Goal: Task Accomplishment & Management: Manage account settings

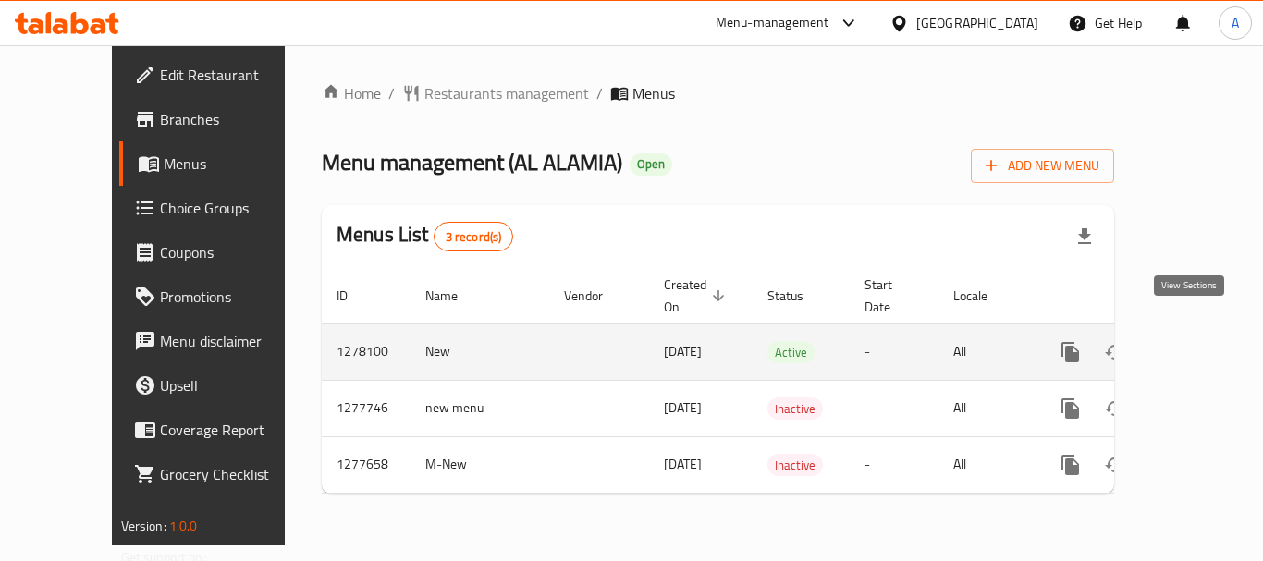
click at [1203, 342] on link "enhanced table" at bounding box center [1204, 352] width 44 height 44
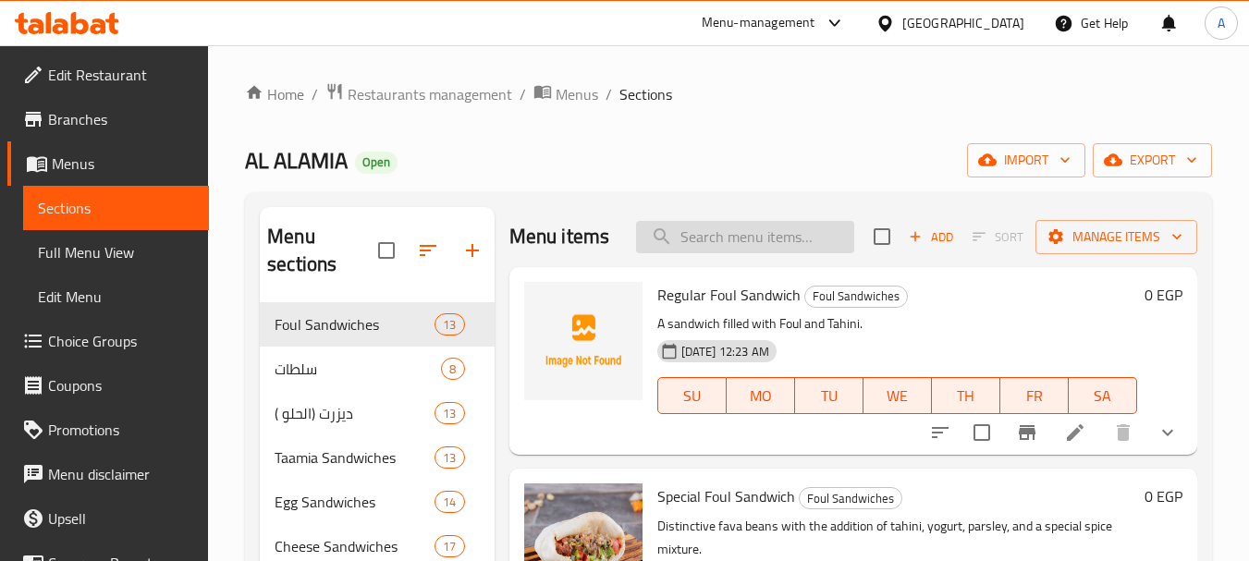
click at [787, 253] on input "search" at bounding box center [745, 237] width 218 height 32
click at [780, 253] on input "v" at bounding box center [745, 237] width 218 height 32
click at [778, 253] on input "v" at bounding box center [745, 237] width 218 height 32
click at [779, 253] on input "v" at bounding box center [745, 237] width 218 height 32
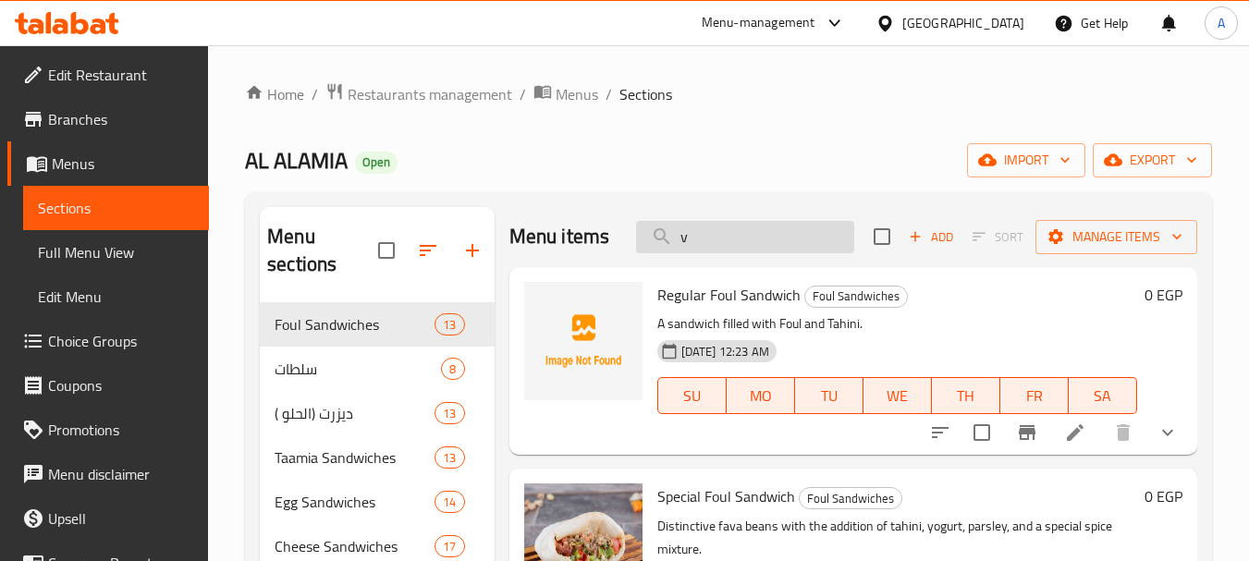
click at [779, 253] on input "v" at bounding box center [745, 237] width 218 height 32
click at [781, 253] on input "v" at bounding box center [745, 237] width 218 height 32
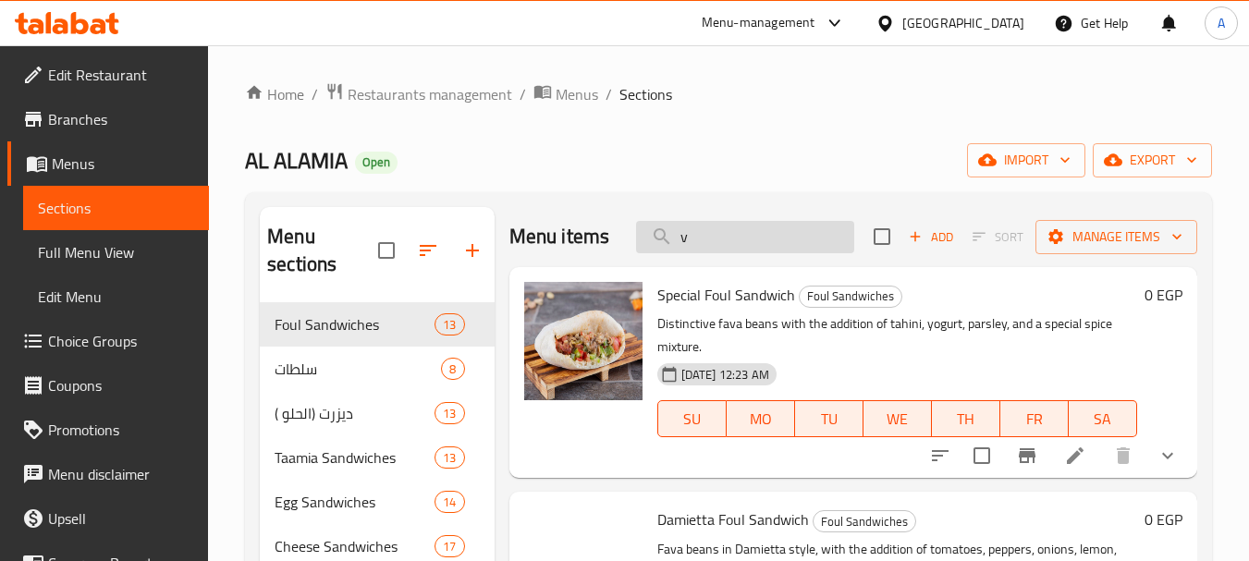
paste input "Beef Burger Plain"
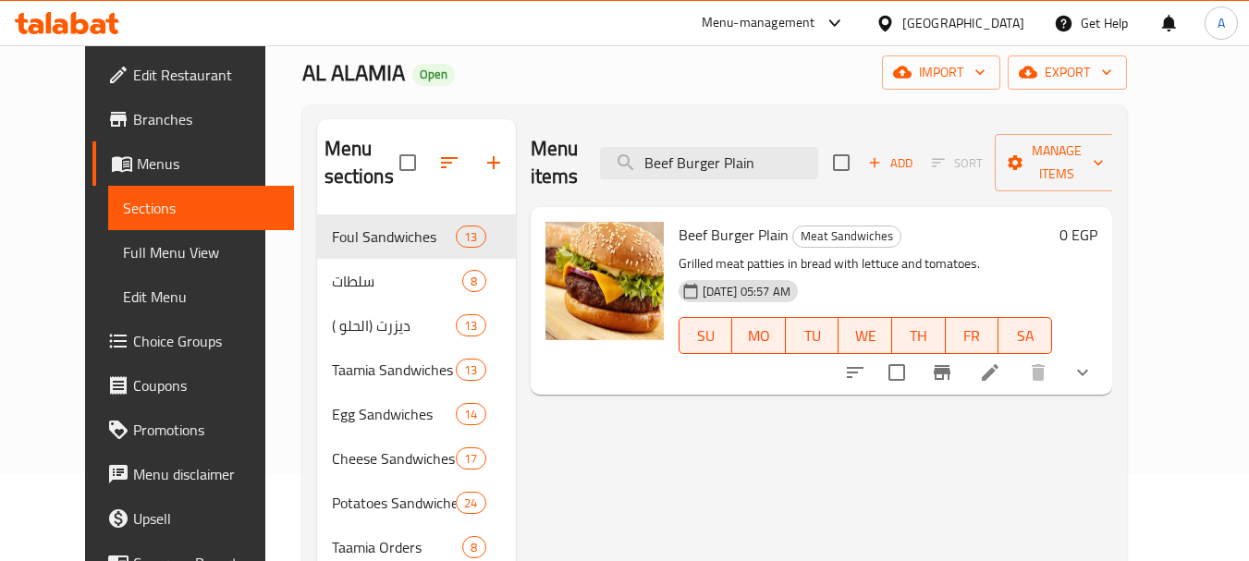
scroll to position [92, 0]
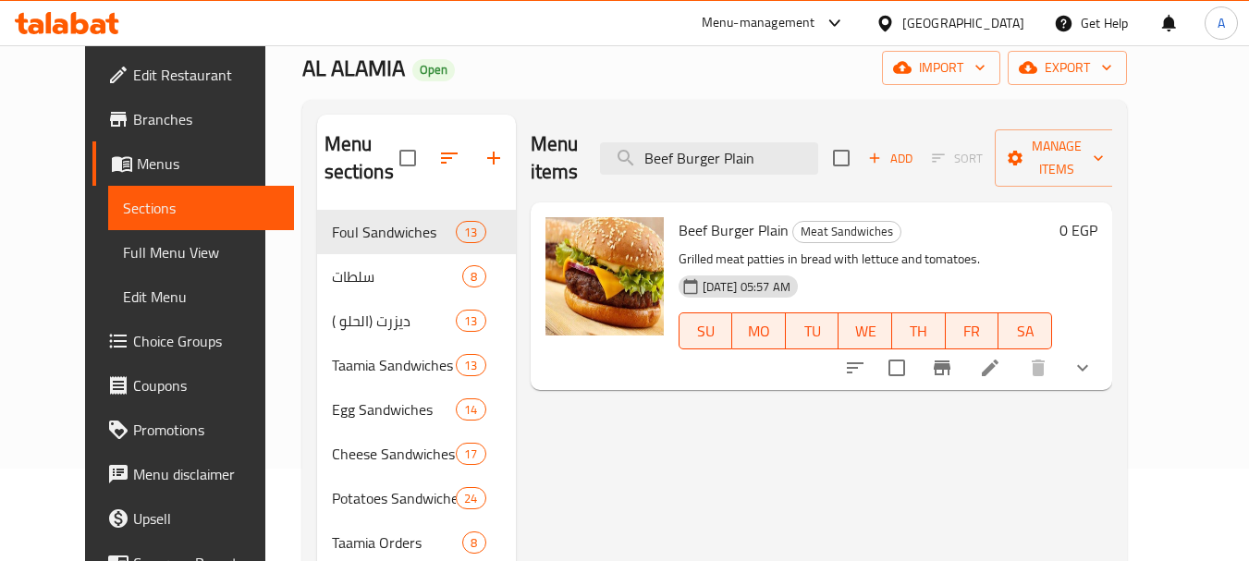
type input "Beef Burger Plain"
click at [999, 360] on icon at bounding box center [990, 368] width 17 height 17
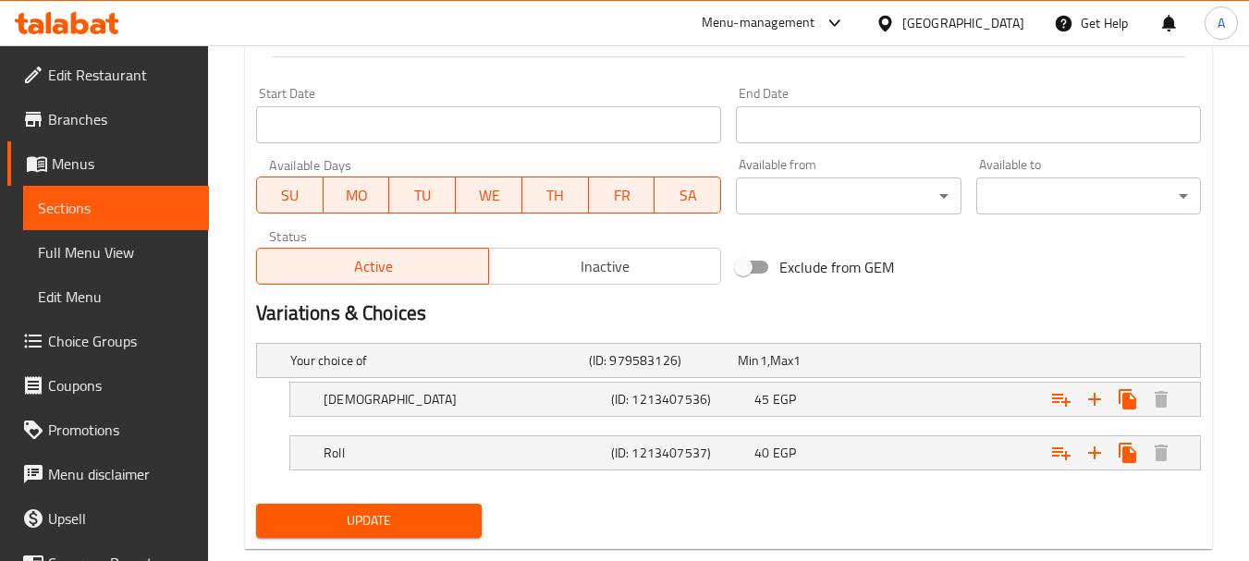
scroll to position [814, 0]
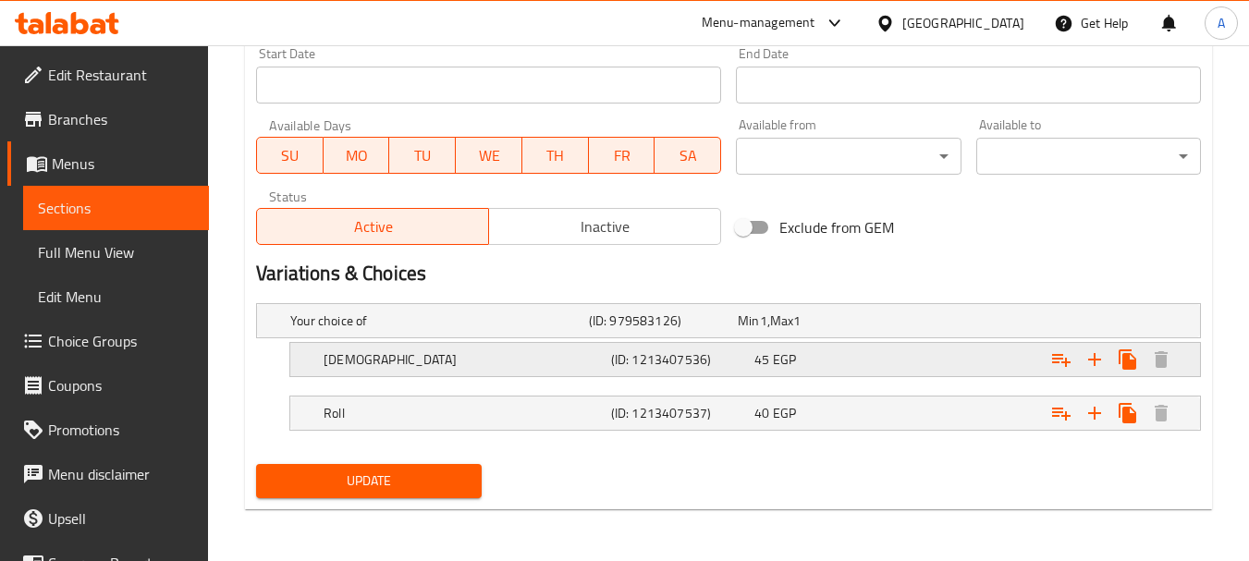
click at [514, 362] on h5 "[DEMOGRAPHIC_DATA]" at bounding box center [464, 359] width 280 height 18
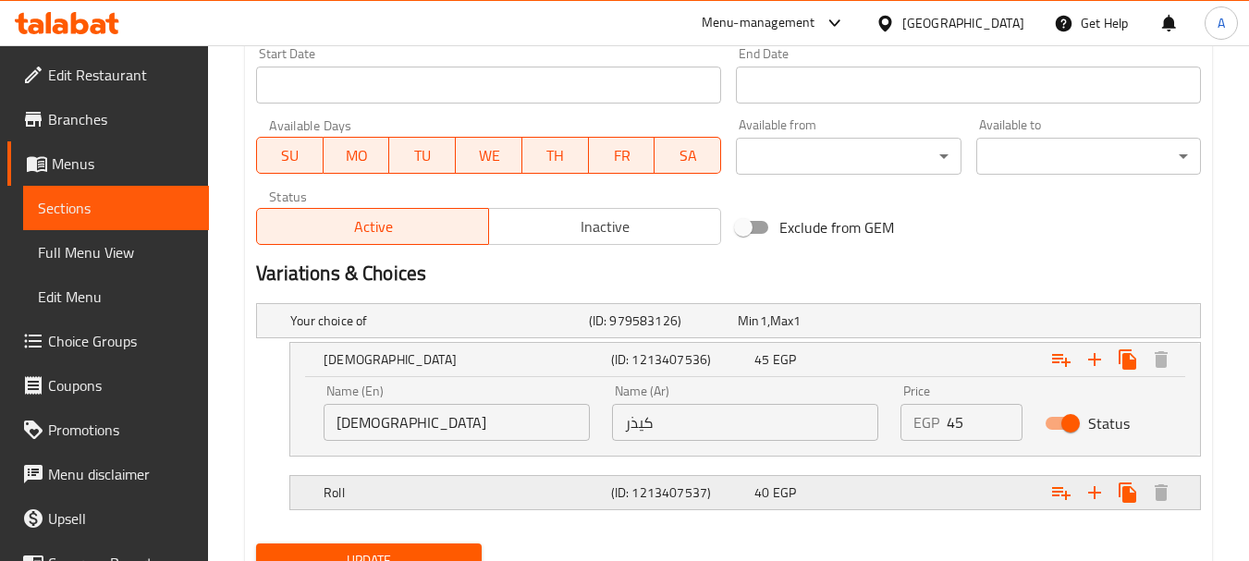
click at [587, 489] on h5 "Roll" at bounding box center [464, 493] width 280 height 18
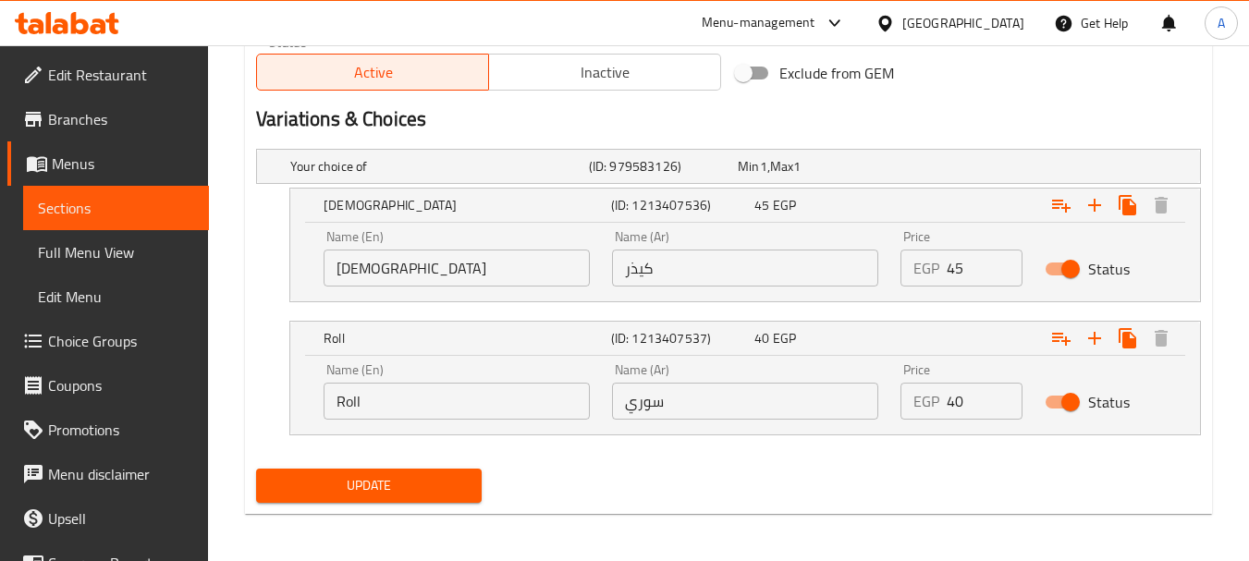
scroll to position [973, 0]
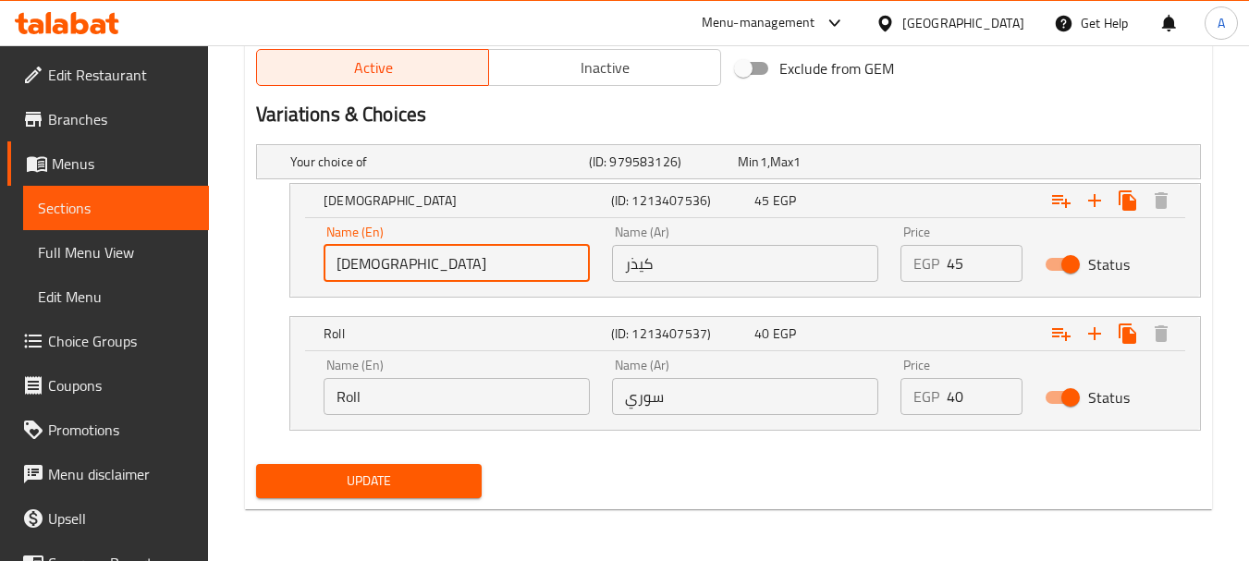
click at [441, 271] on input "[DEMOGRAPHIC_DATA]" at bounding box center [457, 263] width 266 height 37
click at [442, 271] on input "[DEMOGRAPHIC_DATA]" at bounding box center [457, 263] width 266 height 37
click at [424, 391] on input "Roll" at bounding box center [457, 396] width 266 height 37
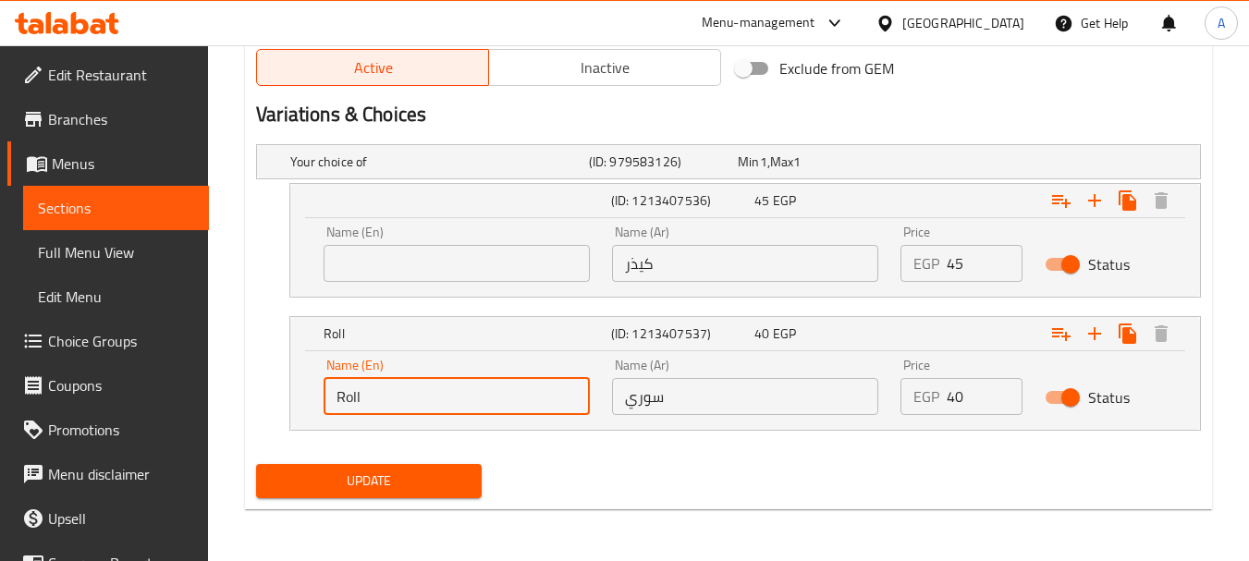
click at [424, 392] on input "Roll" at bounding box center [457, 396] width 266 height 37
click at [425, 392] on input "Roll" at bounding box center [457, 396] width 266 height 37
paste input "[DEMOGRAPHIC_DATA]"
type input "[DEMOGRAPHIC_DATA]"
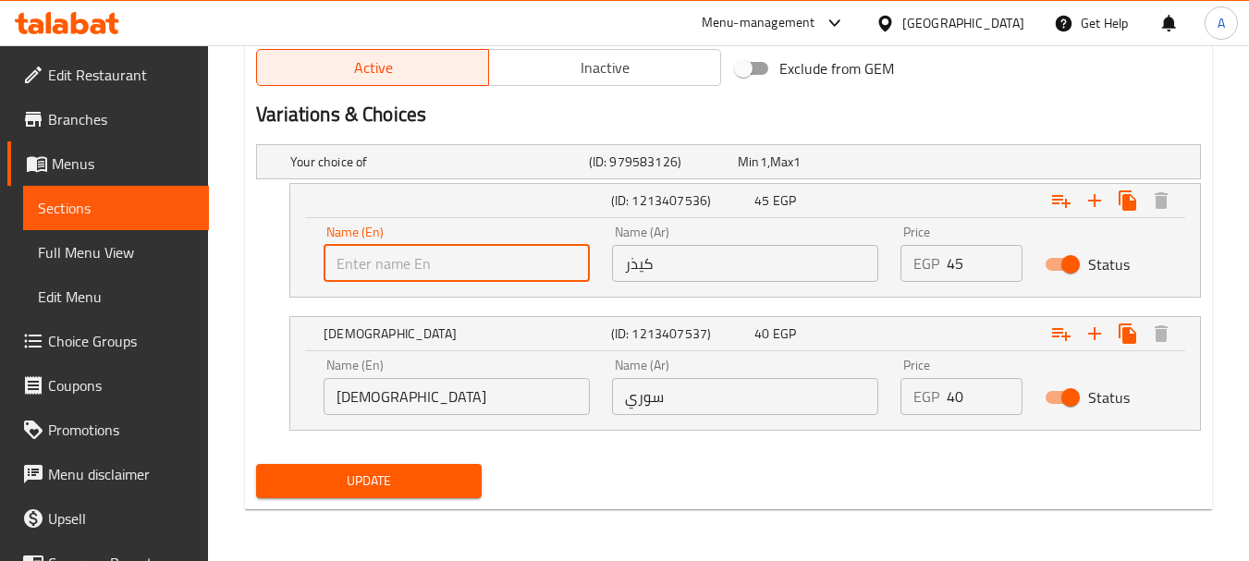
click at [443, 258] on input "text" at bounding box center [457, 263] width 266 height 37
type input "Kaiser"
click at [461, 490] on span "Update" at bounding box center [368, 481] width 195 height 23
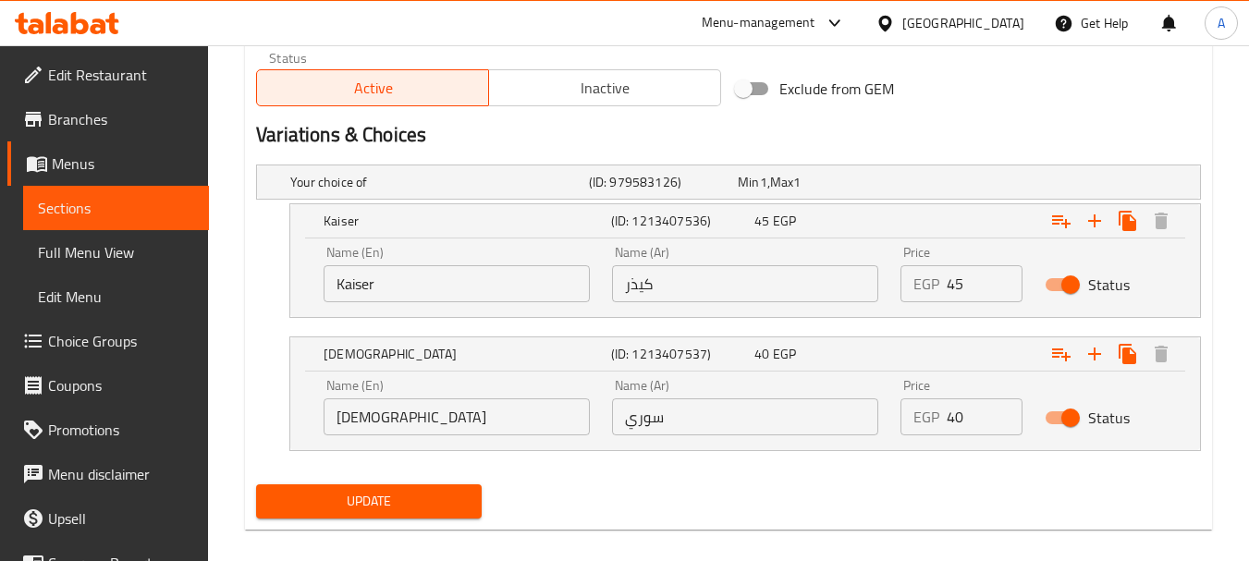
scroll to position [291, 0]
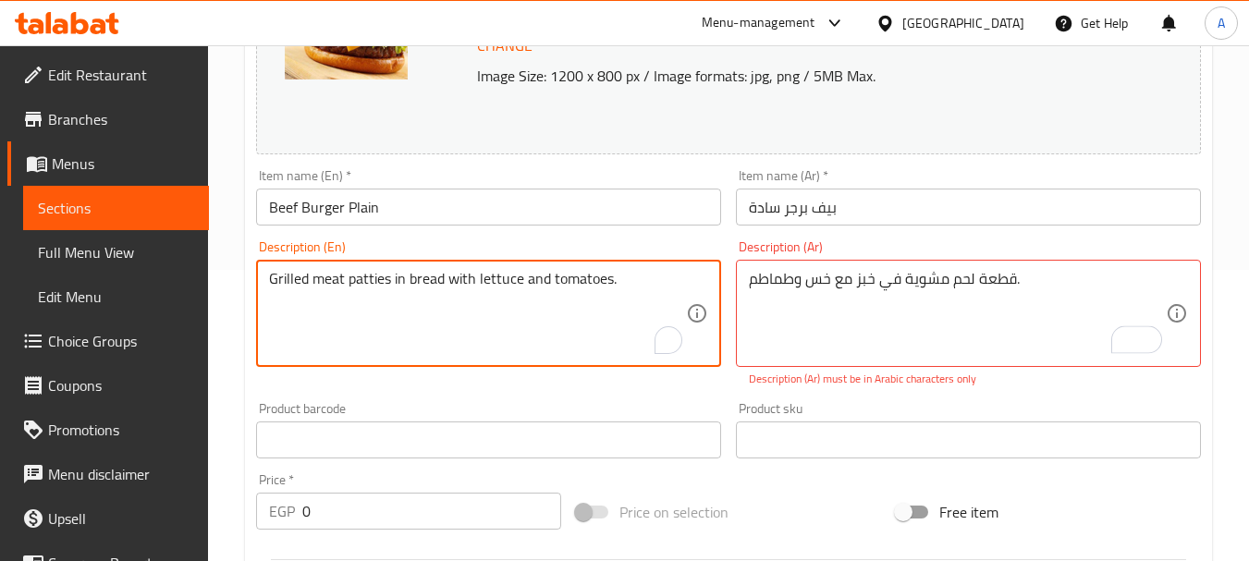
click at [594, 291] on textarea "Grilled meat patties in bread with lettuce and tomatoes." at bounding box center [477, 314] width 417 height 88
click at [598, 296] on textarea "Grilled meat patties in bread with lettuce and tomatoes." at bounding box center [477, 314] width 417 height 88
click at [601, 298] on textarea "Grilled meat patties in bread with lettuce and tomatoes." at bounding box center [477, 314] width 417 height 88
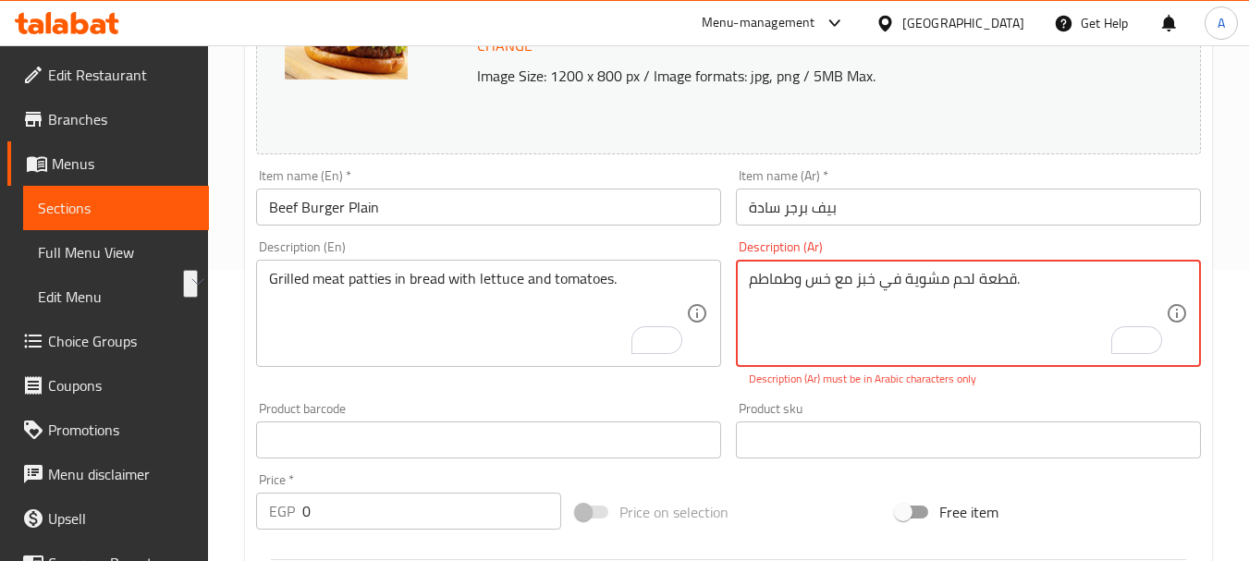
paste textarea "طائر اللحم المشوية في الخبز مع الخس وال"
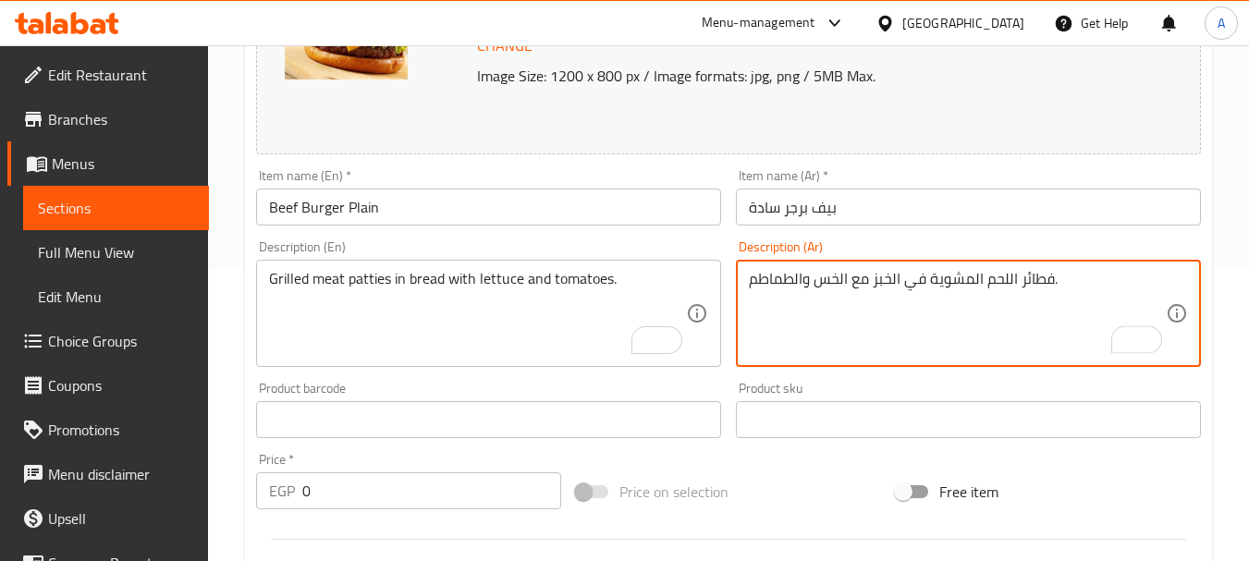
drag, startPoint x: 1023, startPoint y: 283, endPoint x: 1056, endPoint y: 289, distance: 33.9
click at [1056, 289] on textarea "فطائر اللحم المشوية في الخبز مع الخس والطماطم." at bounding box center [957, 314] width 417 height 88
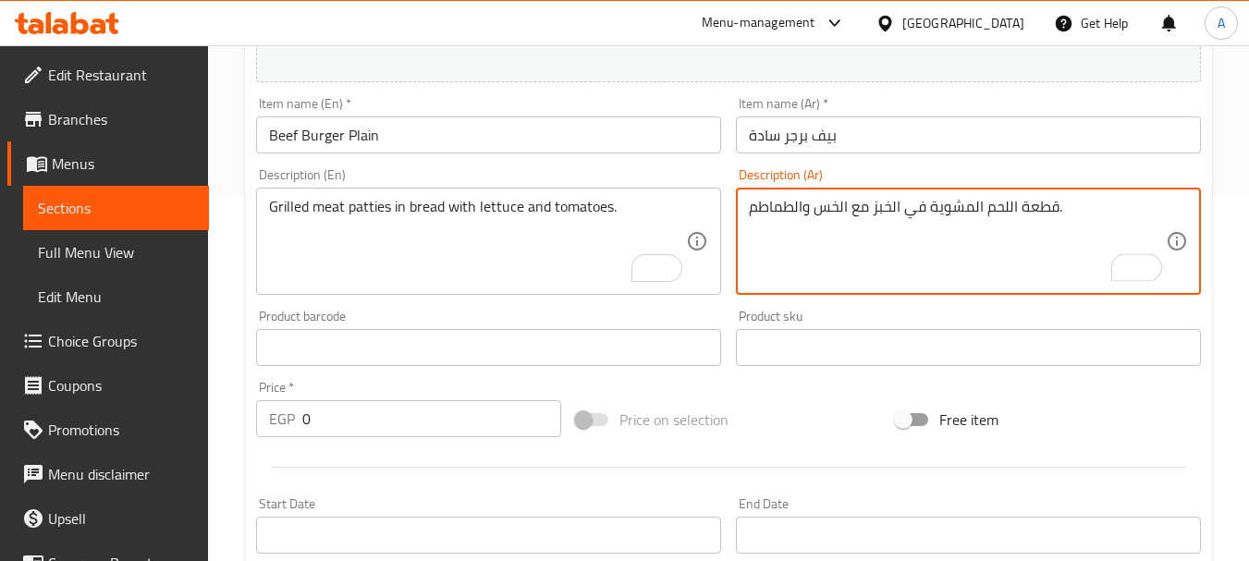
scroll to position [973, 0]
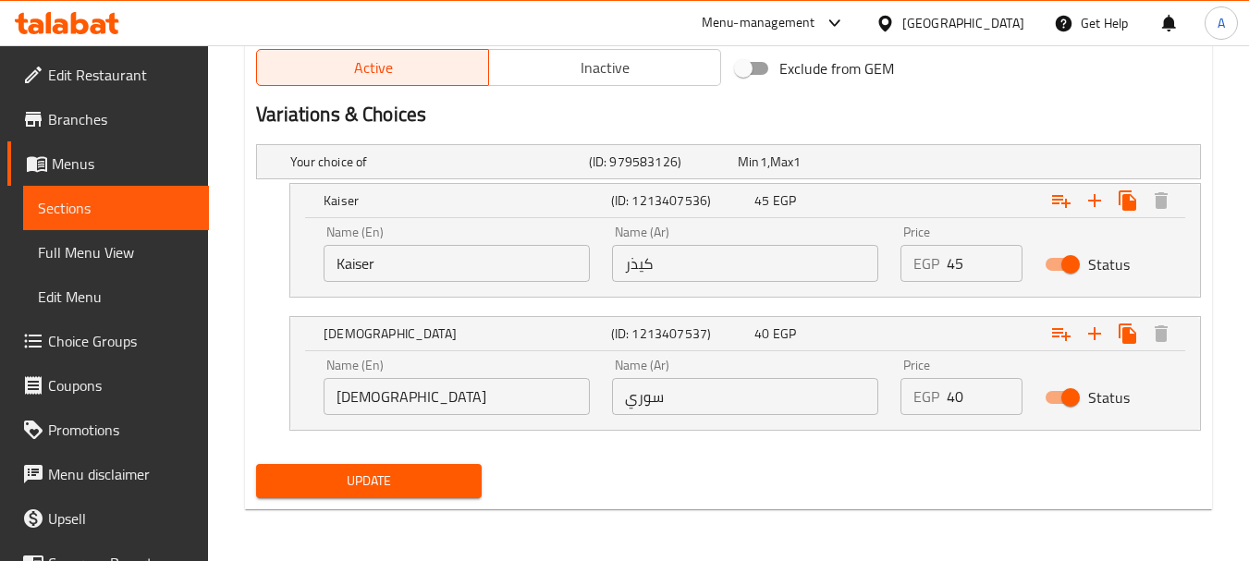
type textarea "قطعة اللحم المشوية في الخبز مع الخس والطماطم."
click at [407, 491] on span "Update" at bounding box center [368, 481] width 195 height 23
